Goal: Find specific page/section

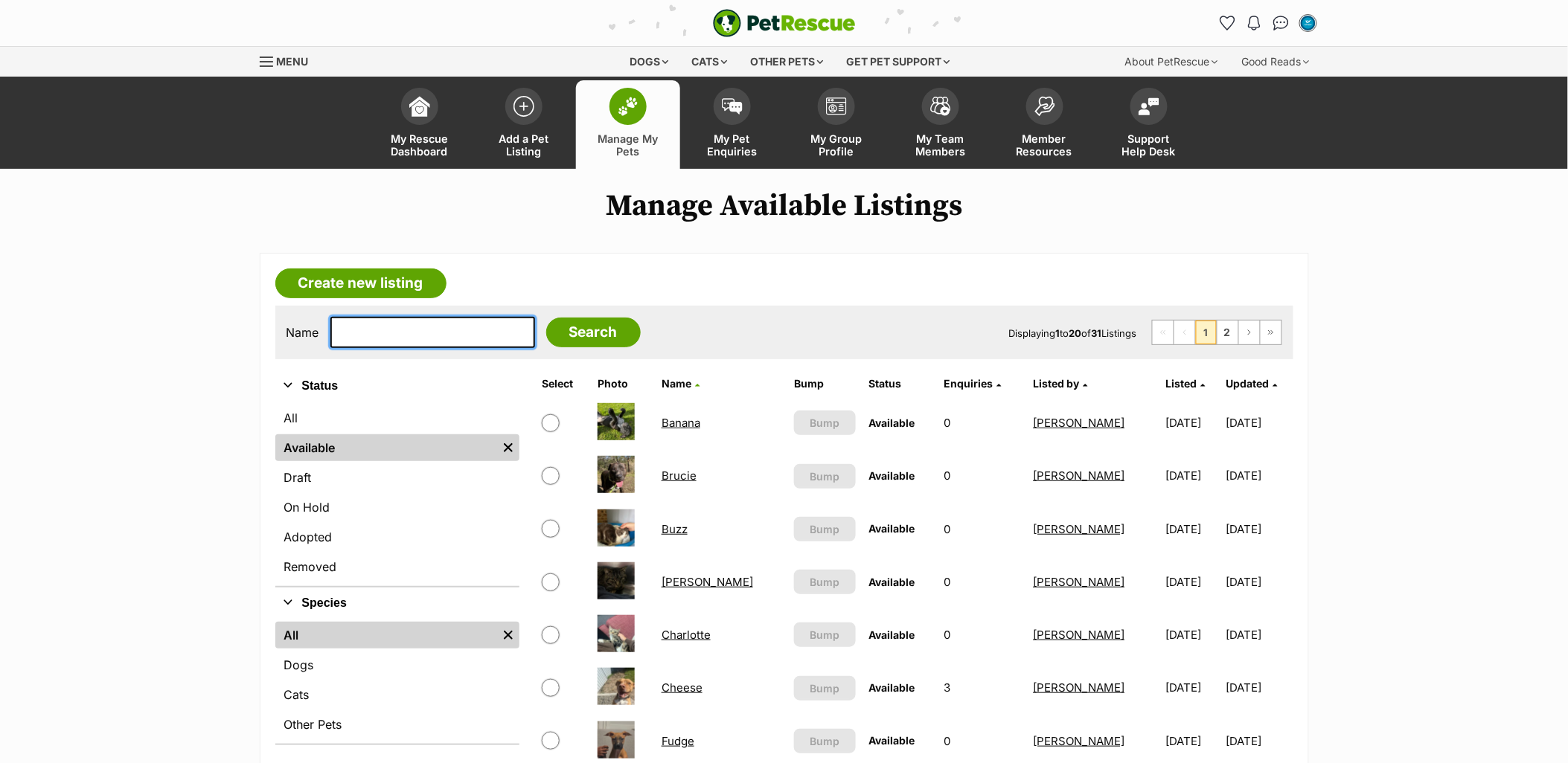
click at [392, 336] on input "text" at bounding box center [432, 333] width 204 height 31
type input "roman"
click at [546, 317] on input "Search" at bounding box center [593, 332] width 95 height 29
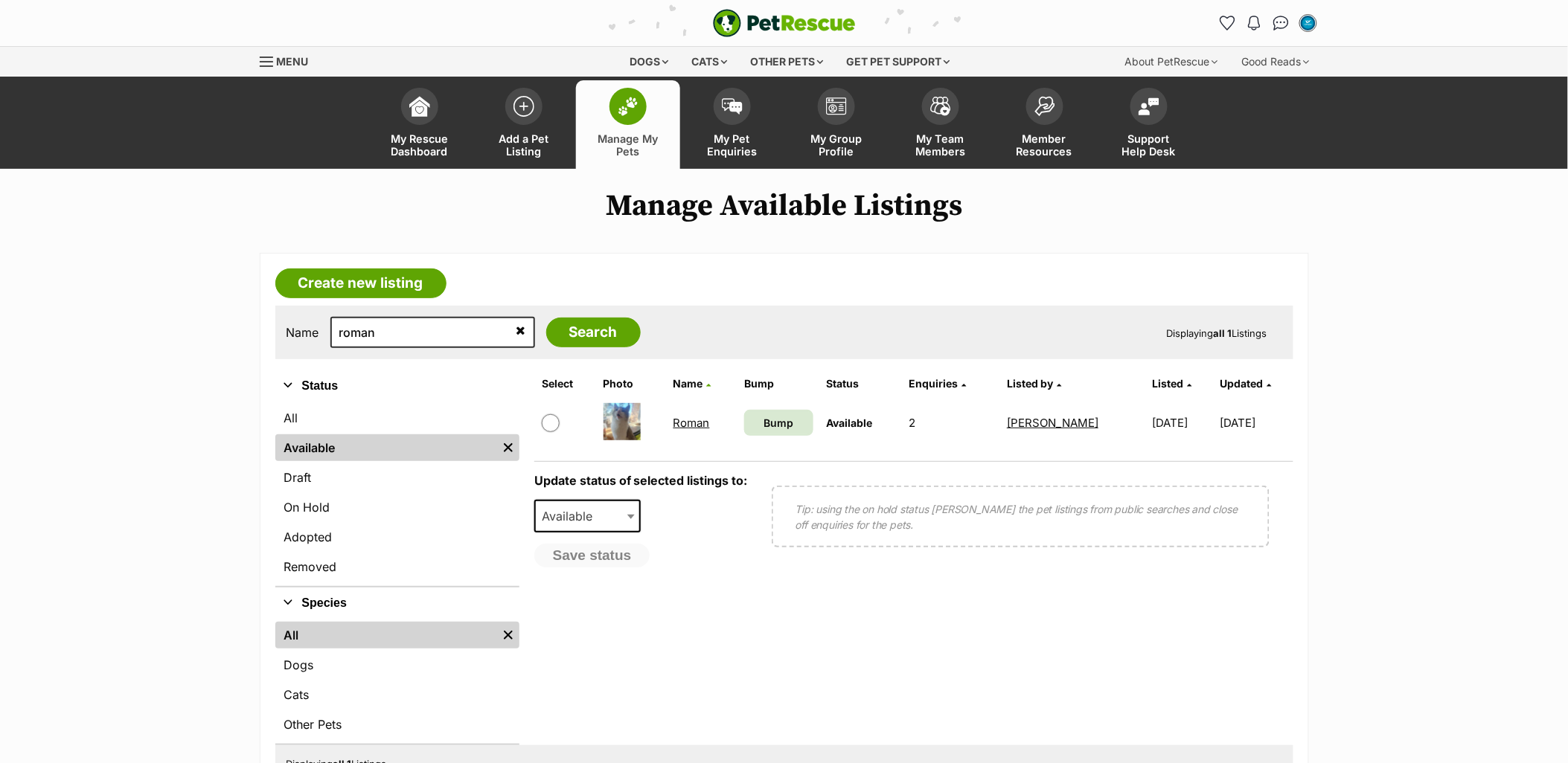
click at [685, 416] on link "Roman" at bounding box center [692, 422] width 37 height 14
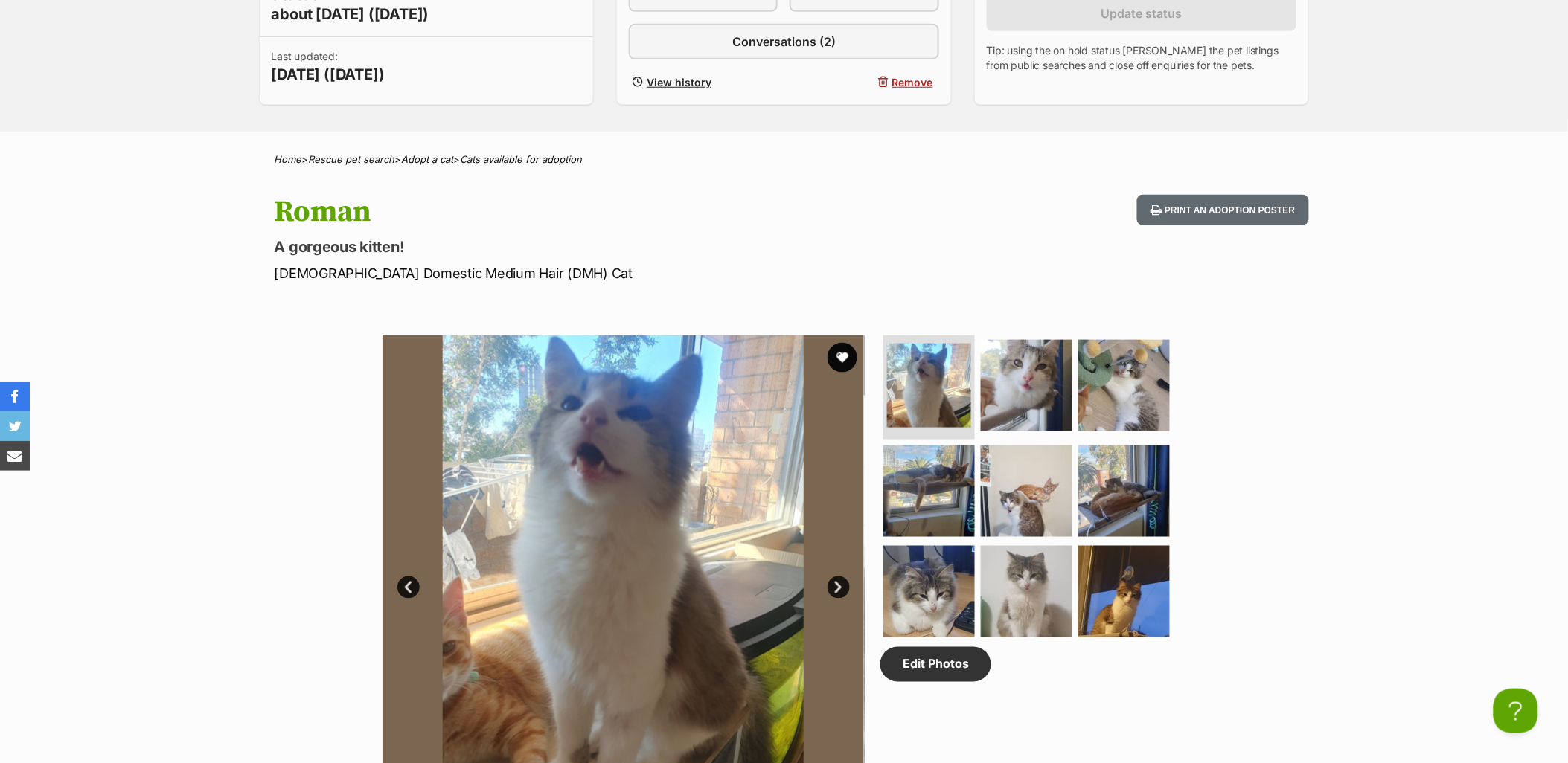
scroll to position [413, 0]
